Goal: Task Accomplishment & Management: Use online tool/utility

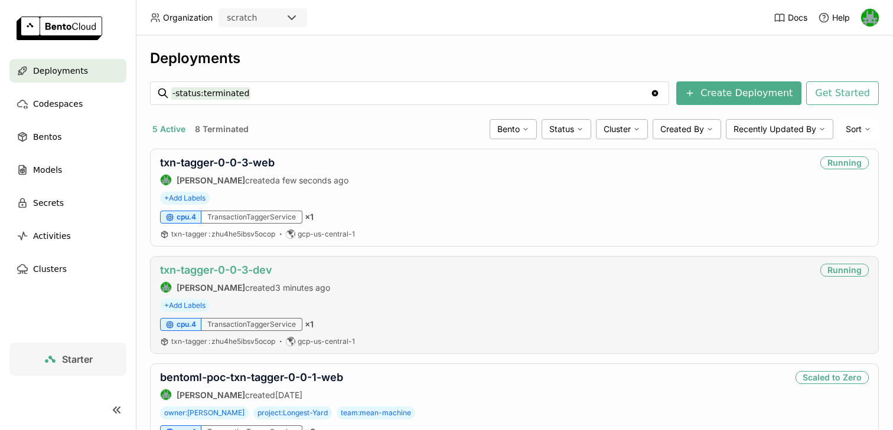
click at [226, 265] on link "txn-tagger-0-0-3-dev" at bounding box center [216, 270] width 112 height 12
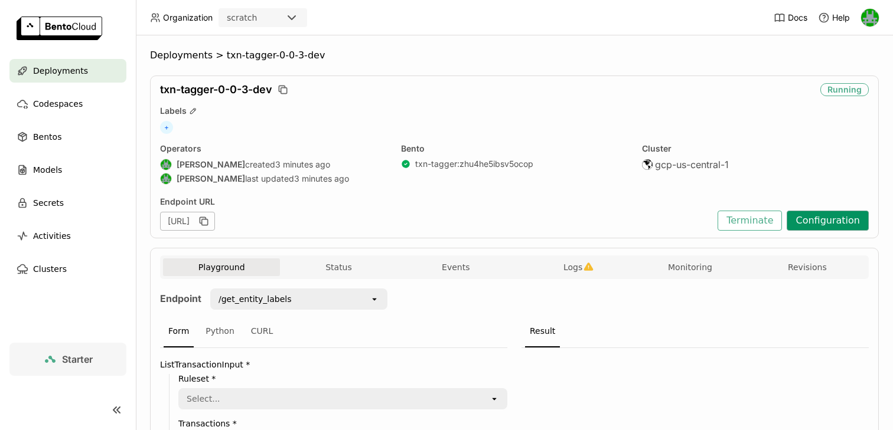
click at [812, 220] on button "Configuration" at bounding box center [828, 221] width 82 height 20
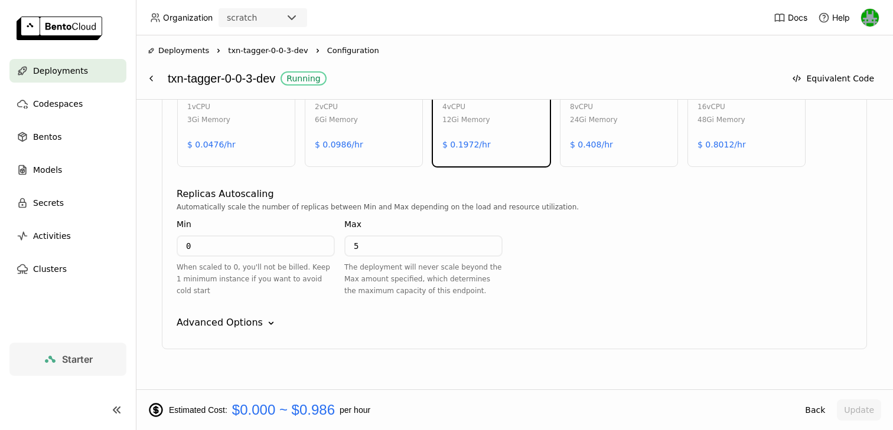
scroll to position [682, 0]
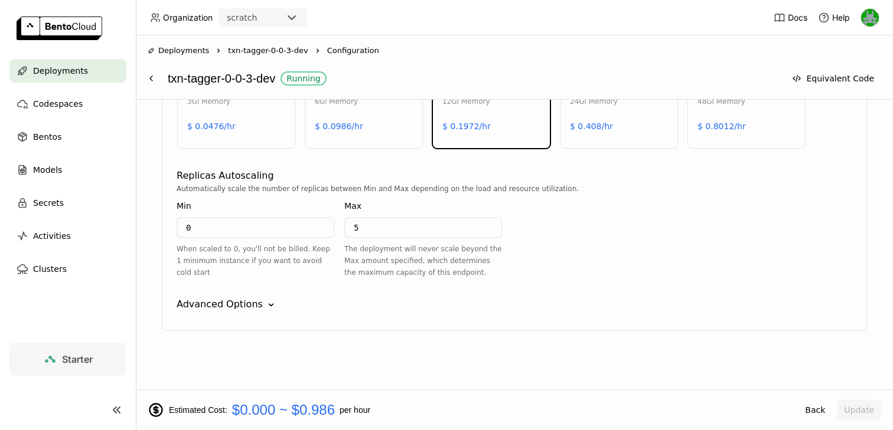
click at [240, 306] on div "Advanced Options" at bounding box center [220, 305] width 86 height 14
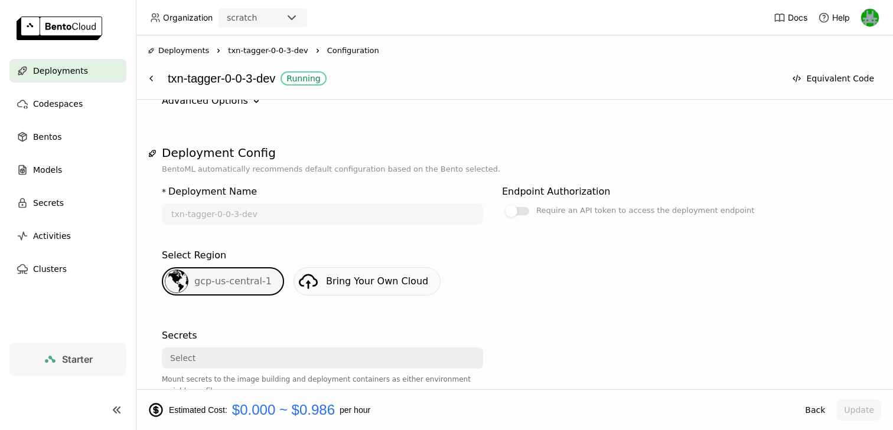
scroll to position [92, 0]
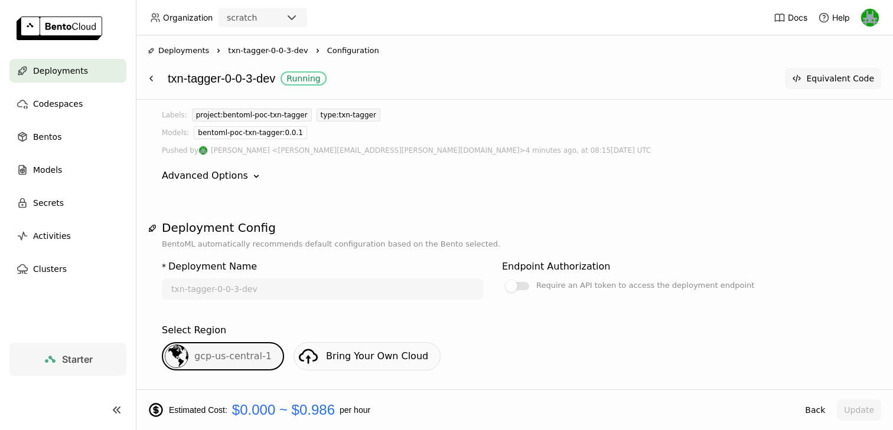
click at [818, 74] on button "Equivalent Code" at bounding box center [833, 78] width 96 height 21
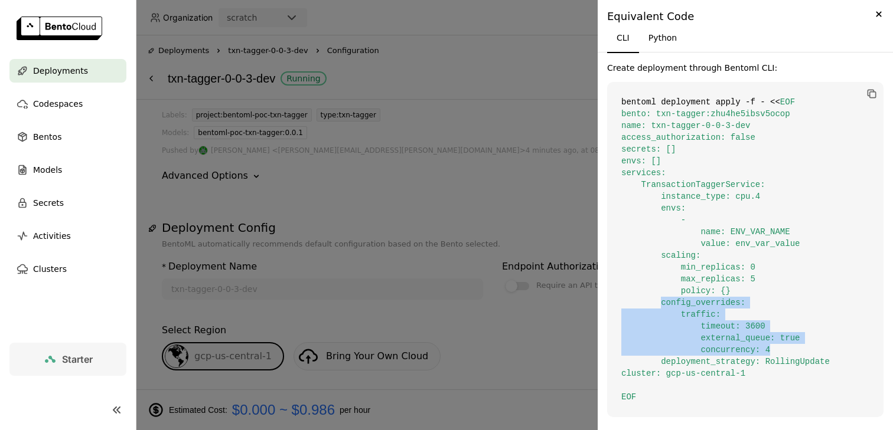
drag, startPoint x: 663, startPoint y: 304, endPoint x: 791, endPoint y: 348, distance: 136.1
click at [792, 348] on code "bentoml deployment apply -f - << EOF bento: txn-tagger:zhu4he5ibsv5ocop name: t…" at bounding box center [745, 249] width 276 height 335
copy span "config_overrides: traffic: timeout: 3600 external_queue: true concurrency: 4"
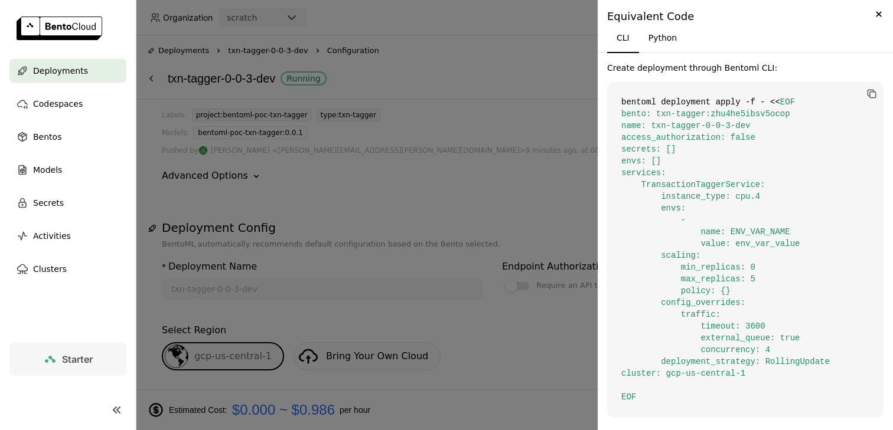
click at [477, 126] on div at bounding box center [446, 215] width 893 height 430
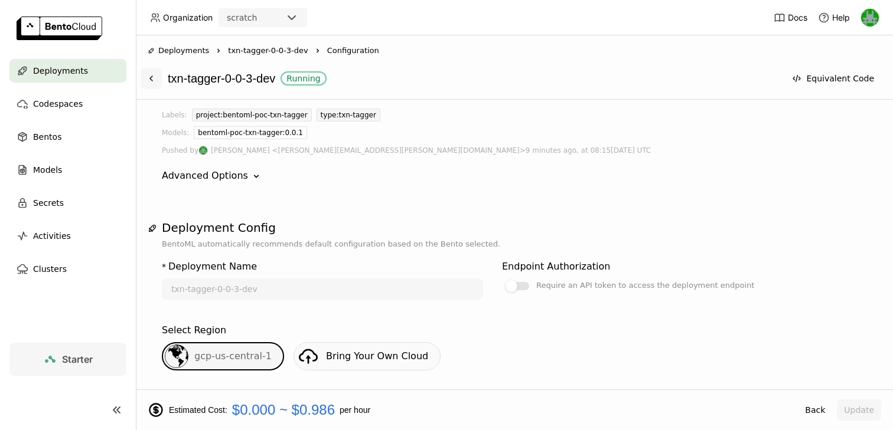
click at [154, 74] on icon at bounding box center [150, 78] width 9 height 9
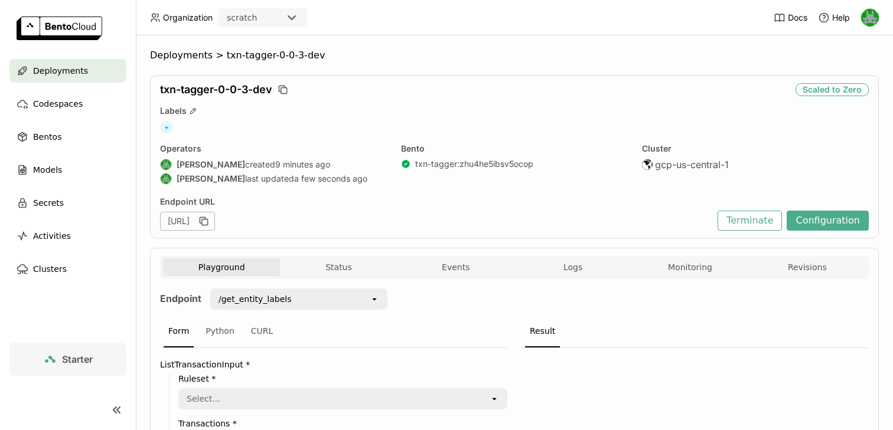
click at [84, 69] on div "Deployments" at bounding box center [67, 71] width 117 height 24
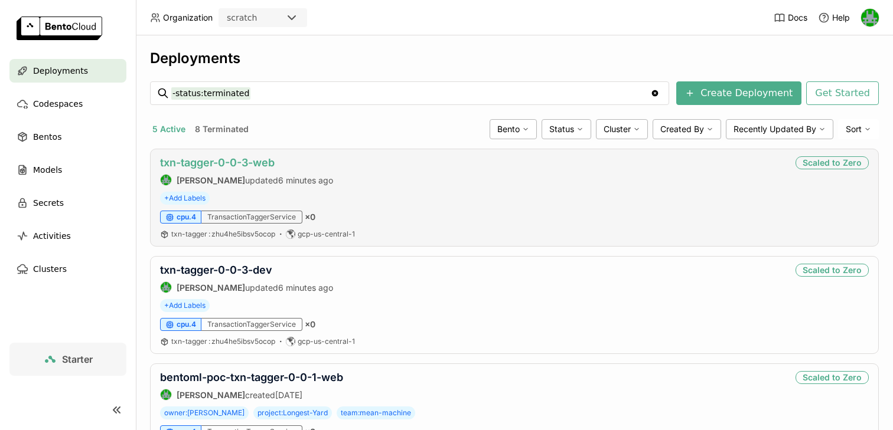
click at [231, 168] on link "txn-tagger-0-0-3-web" at bounding box center [217, 162] width 115 height 12
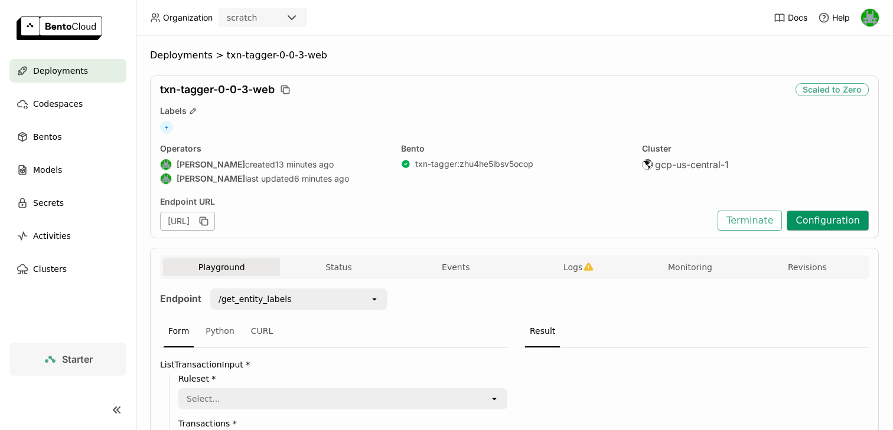
click at [810, 218] on button "Configuration" at bounding box center [828, 221] width 82 height 20
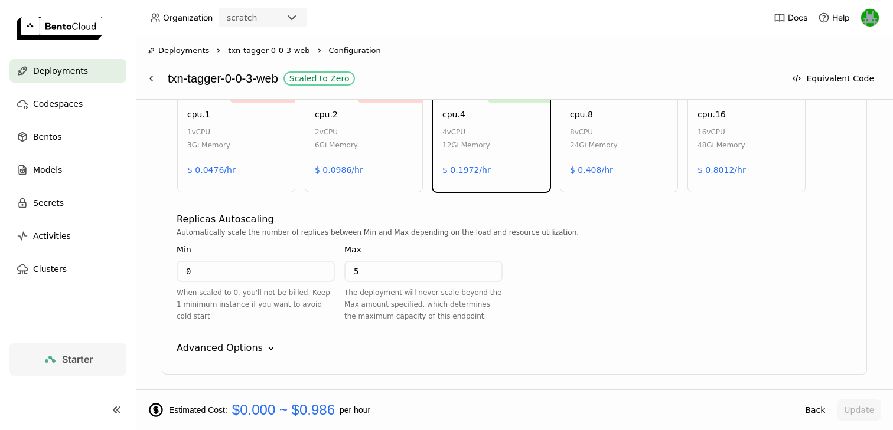
scroll to position [682, 0]
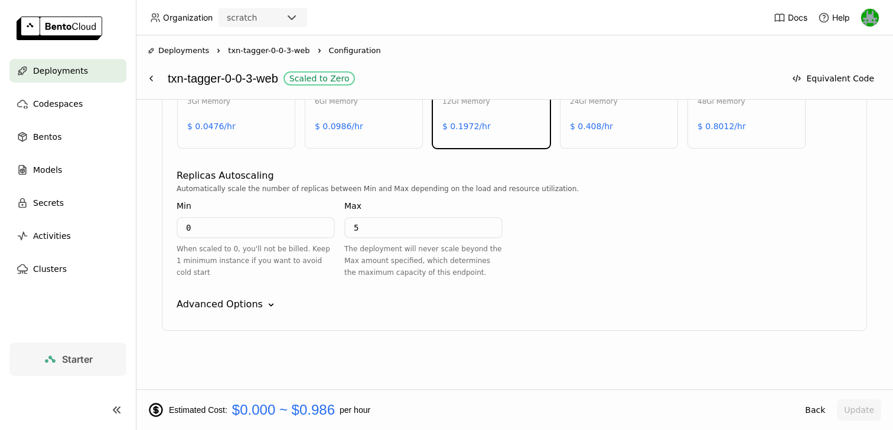
click at [279, 305] on div "Advanced Options Down" at bounding box center [515, 305] width 676 height 14
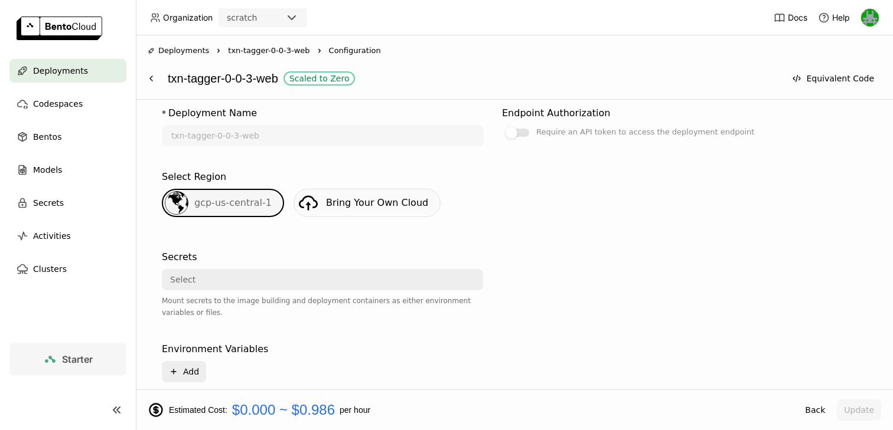
scroll to position [0, 0]
